Goal: Check status: Check status

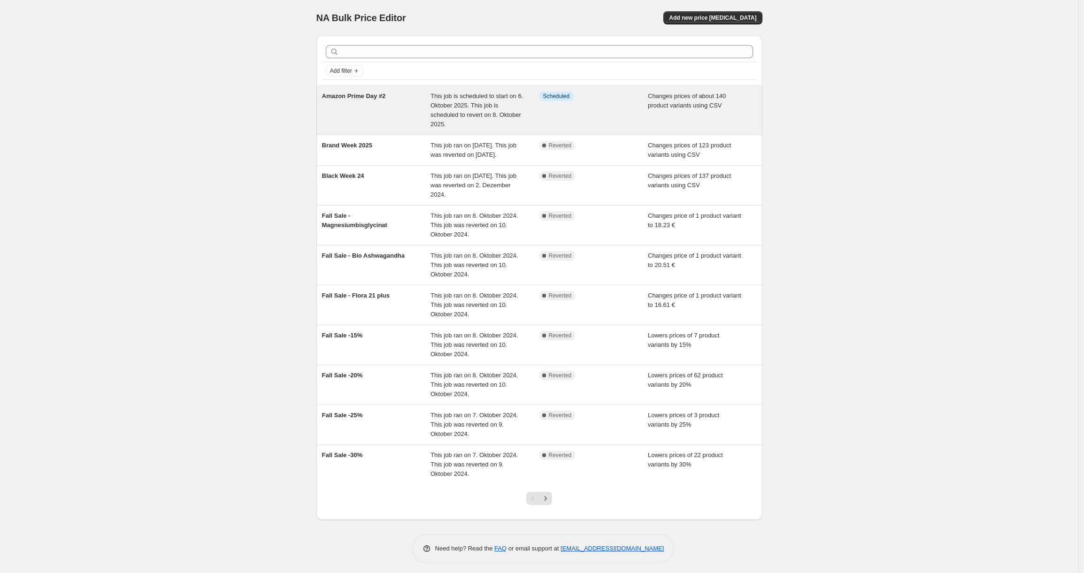
click at [491, 107] on span "This job is scheduled to start on 6. Oktober 2025. This job is scheduled to rev…" at bounding box center [476, 109] width 92 height 35
